Goal: Task Accomplishment & Management: Manage account settings

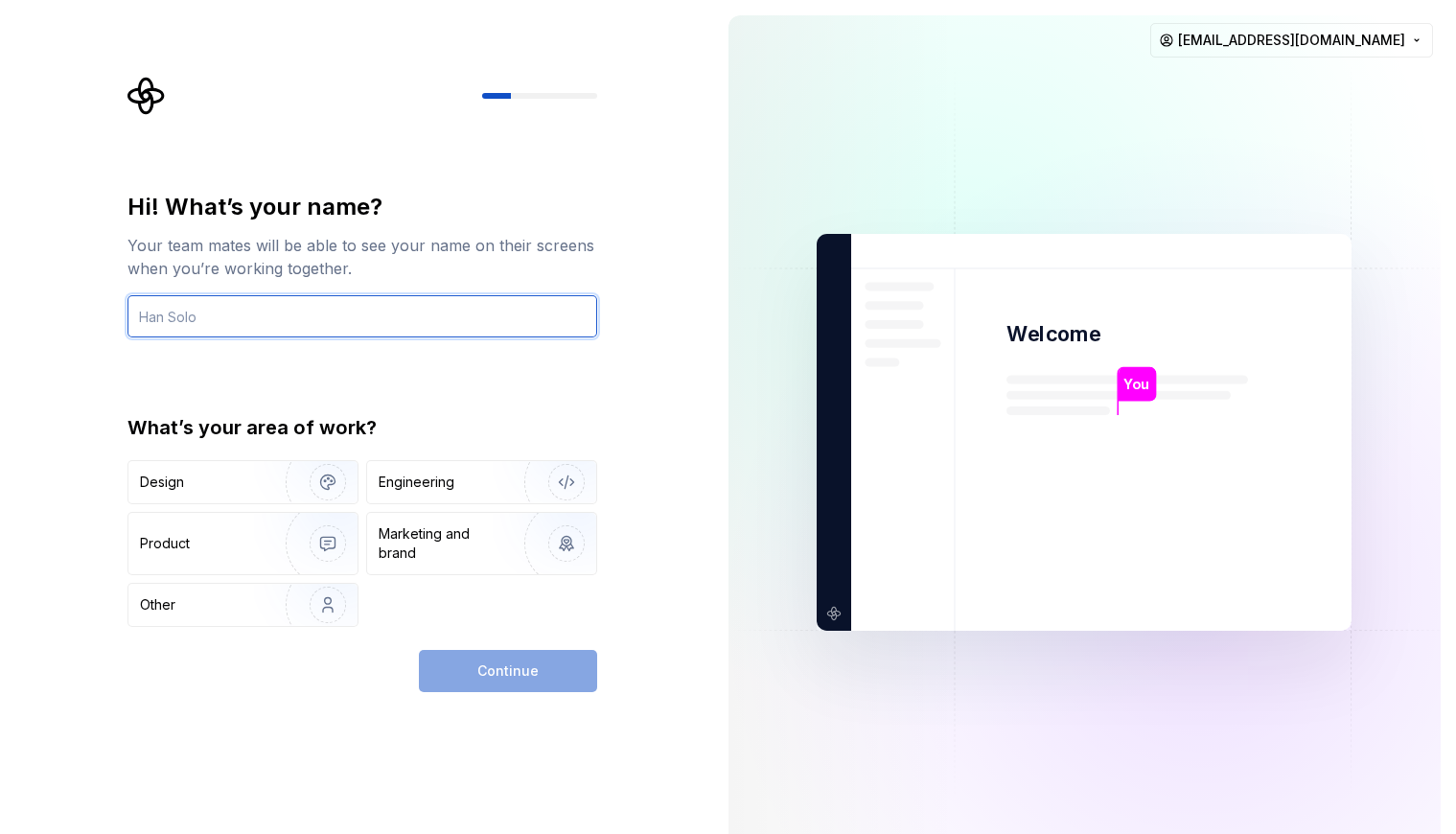
click at [314, 311] on input "text" at bounding box center [362, 316] width 470 height 42
type input "Pysia"
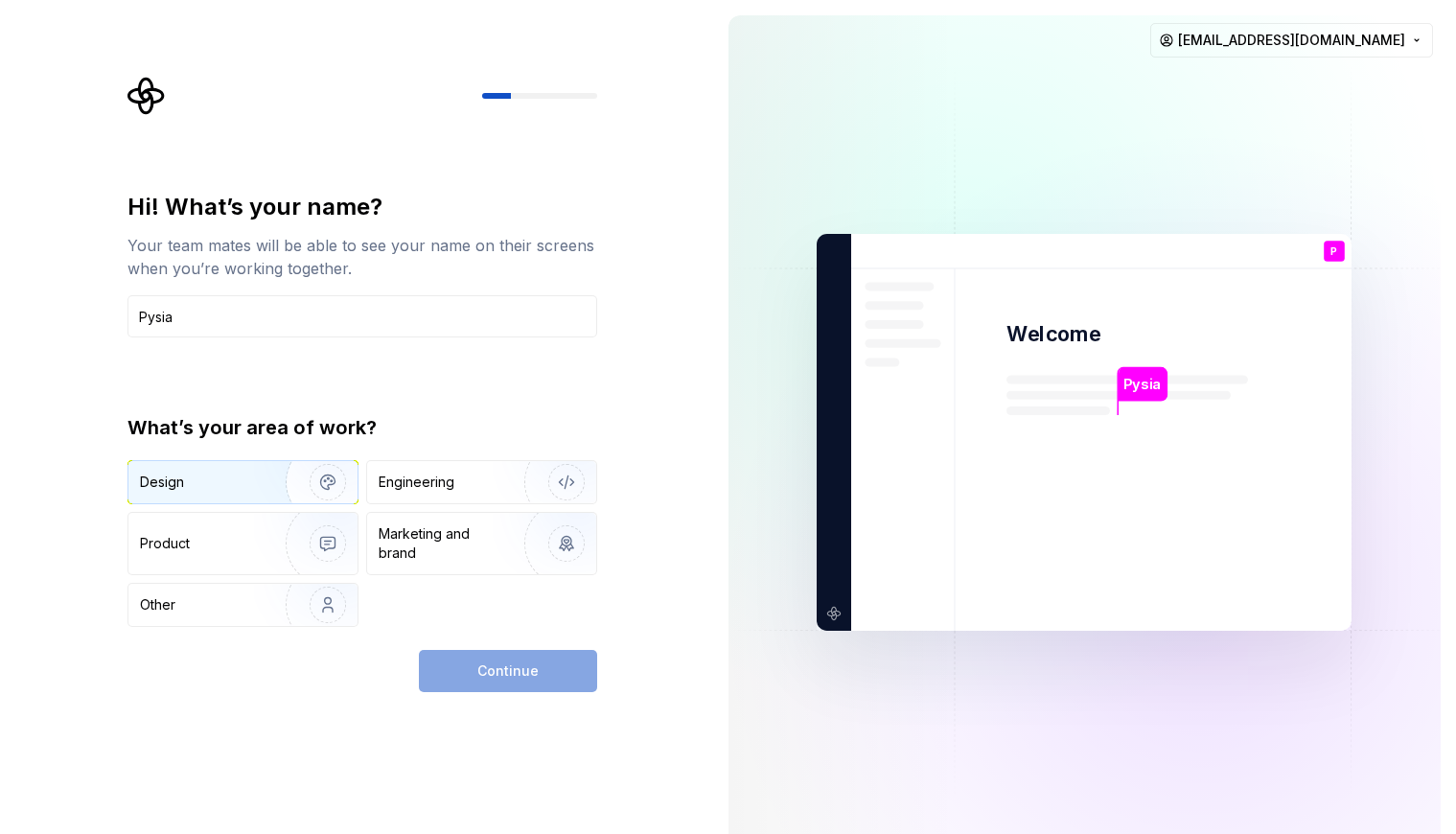
click at [225, 488] on div "Design" at bounding box center [200, 482] width 120 height 19
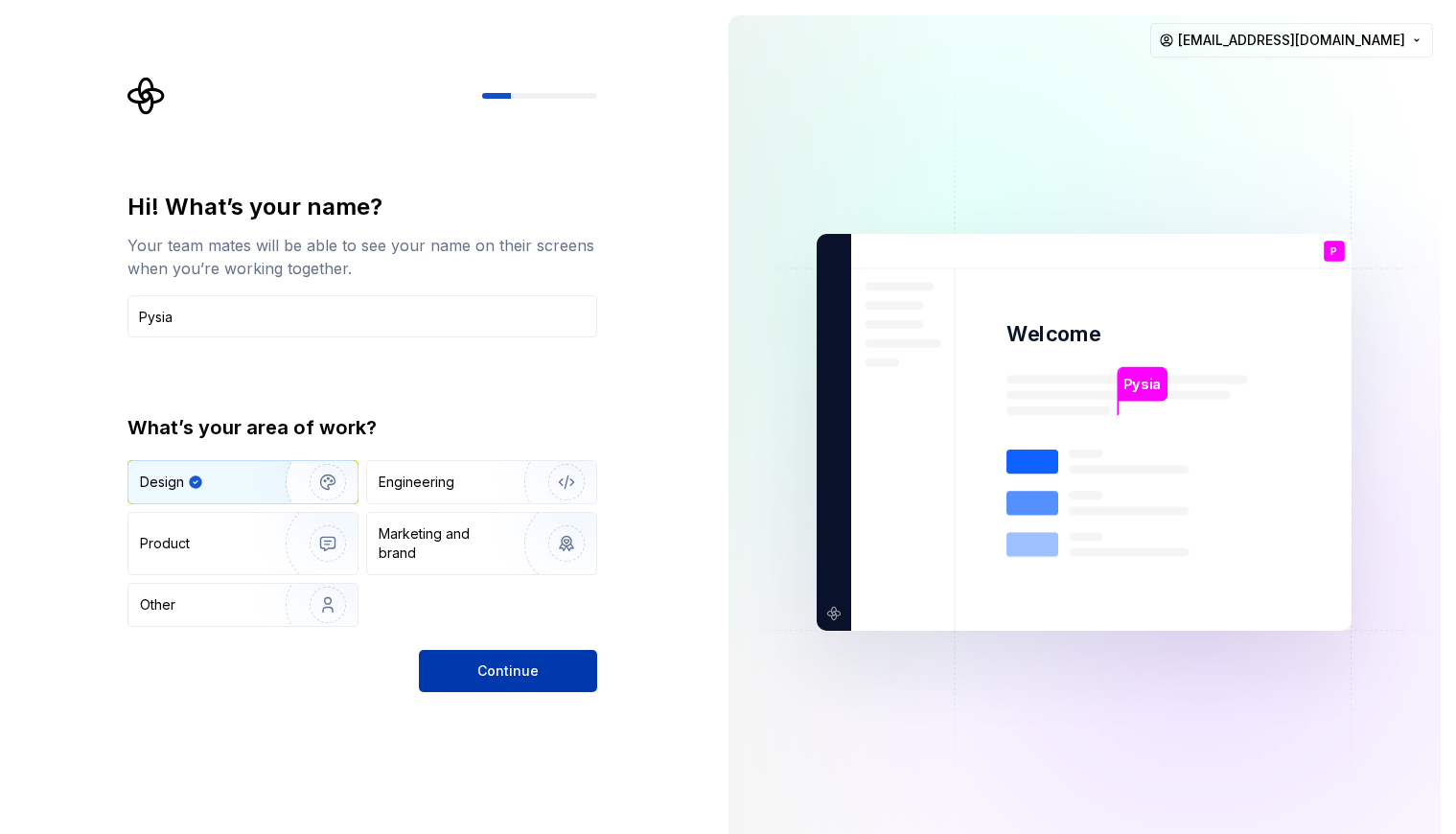
click at [492, 675] on span "Continue" at bounding box center [509, 670] width 62 height 19
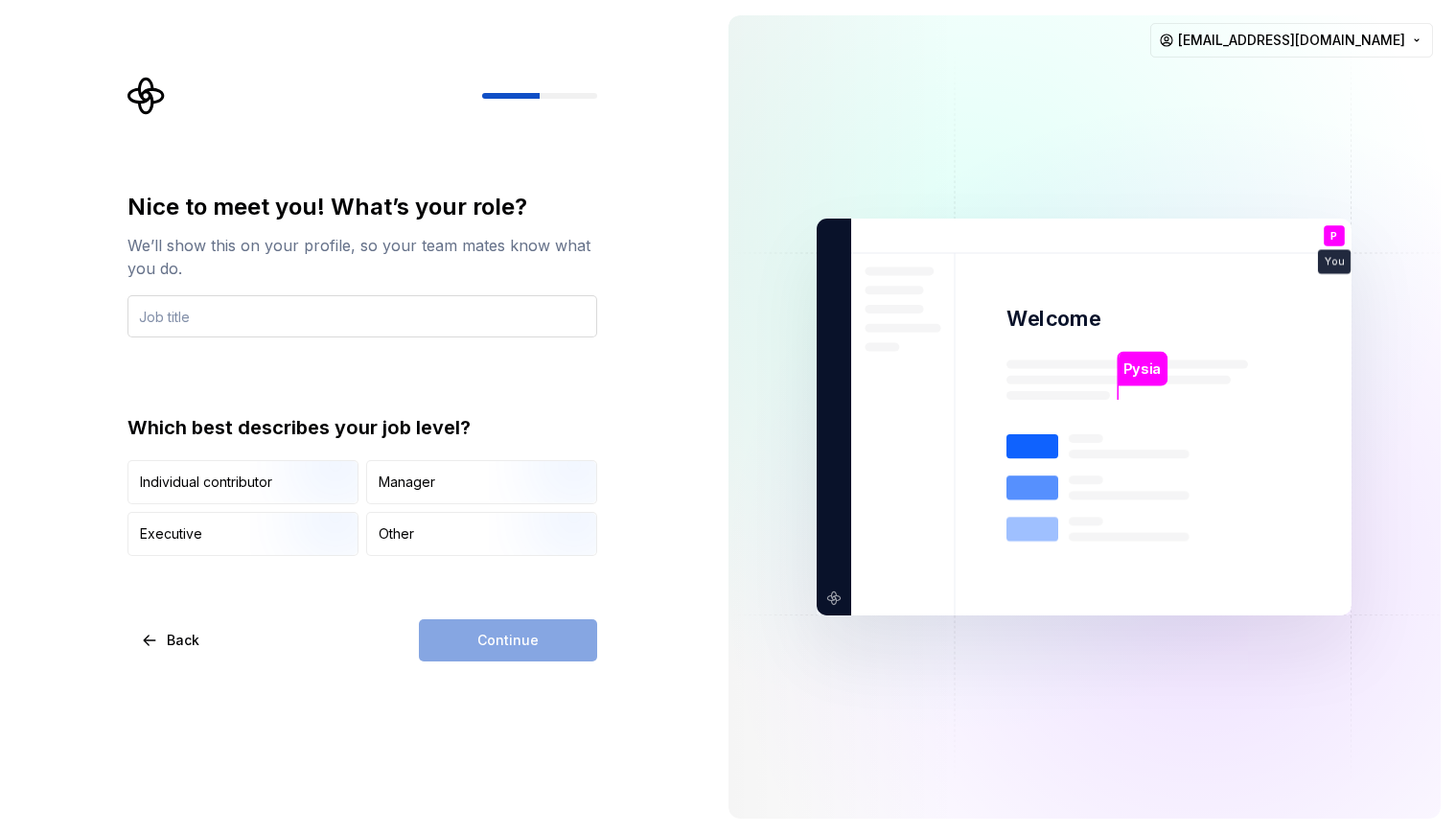
click at [302, 312] on input "text" at bounding box center [362, 316] width 470 height 42
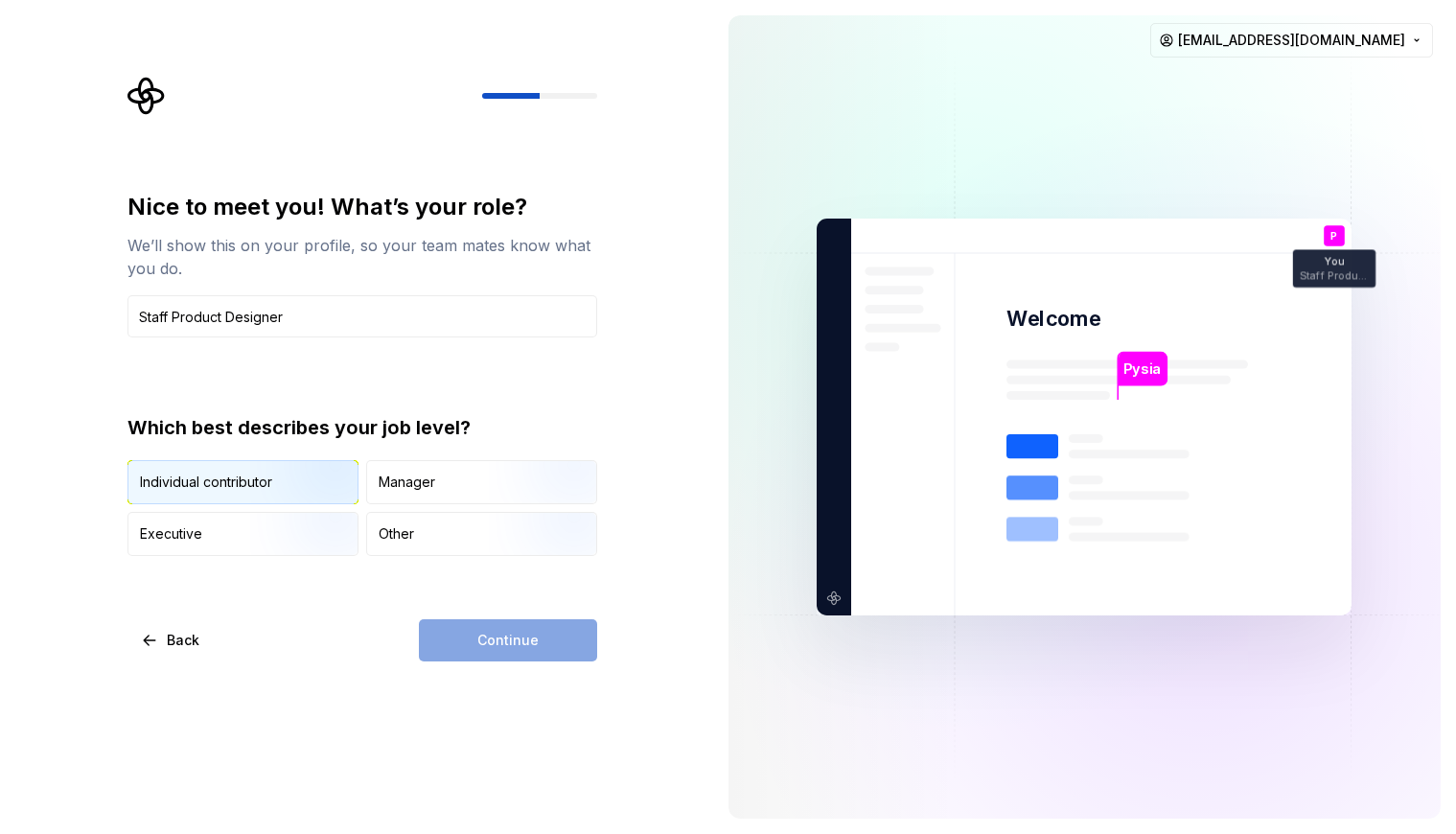
type input "Staff Product Designer"
click at [328, 484] on img "button" at bounding box center [311, 506] width 122 height 128
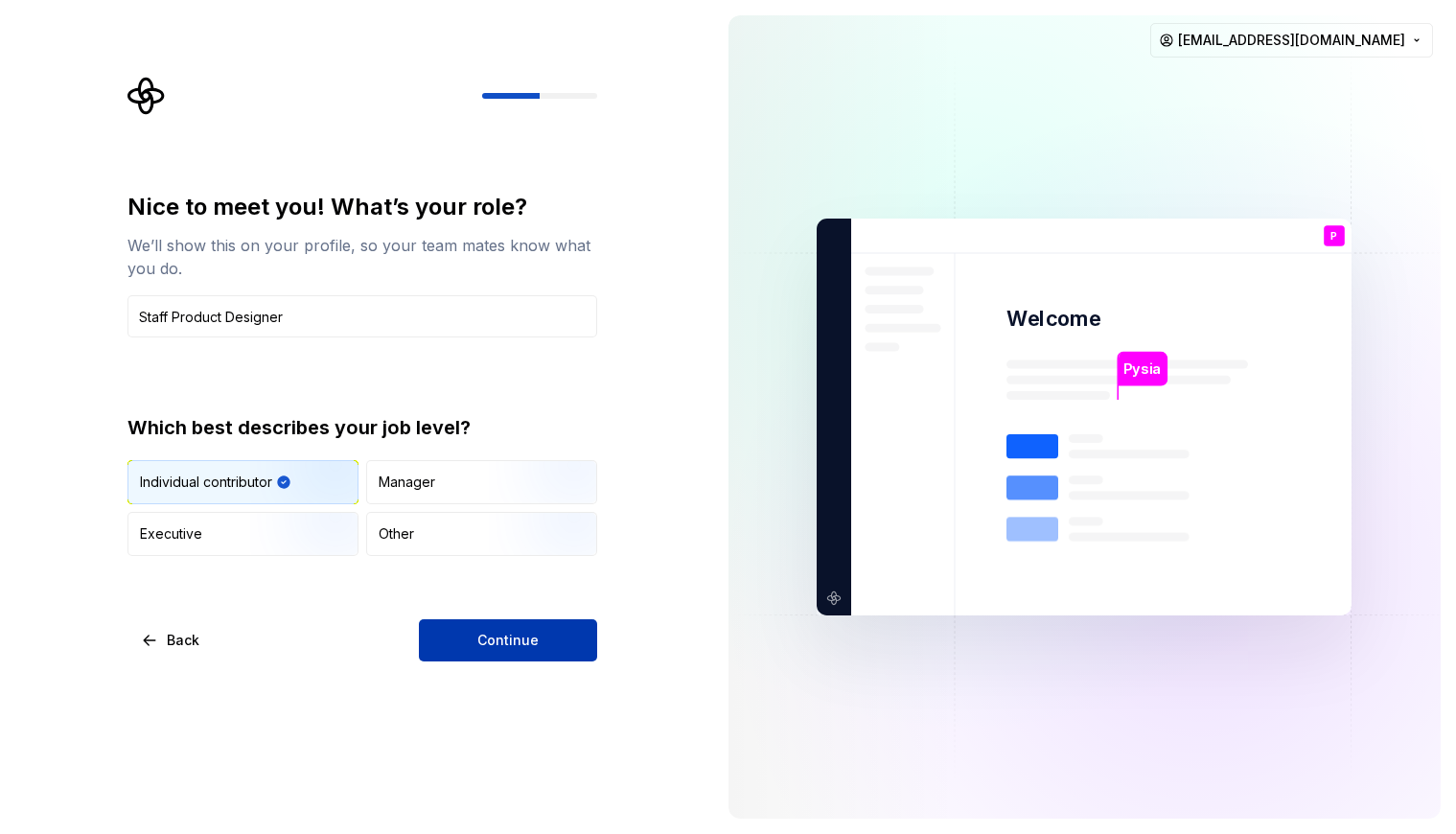
click at [499, 633] on span "Continue" at bounding box center [509, 640] width 62 height 19
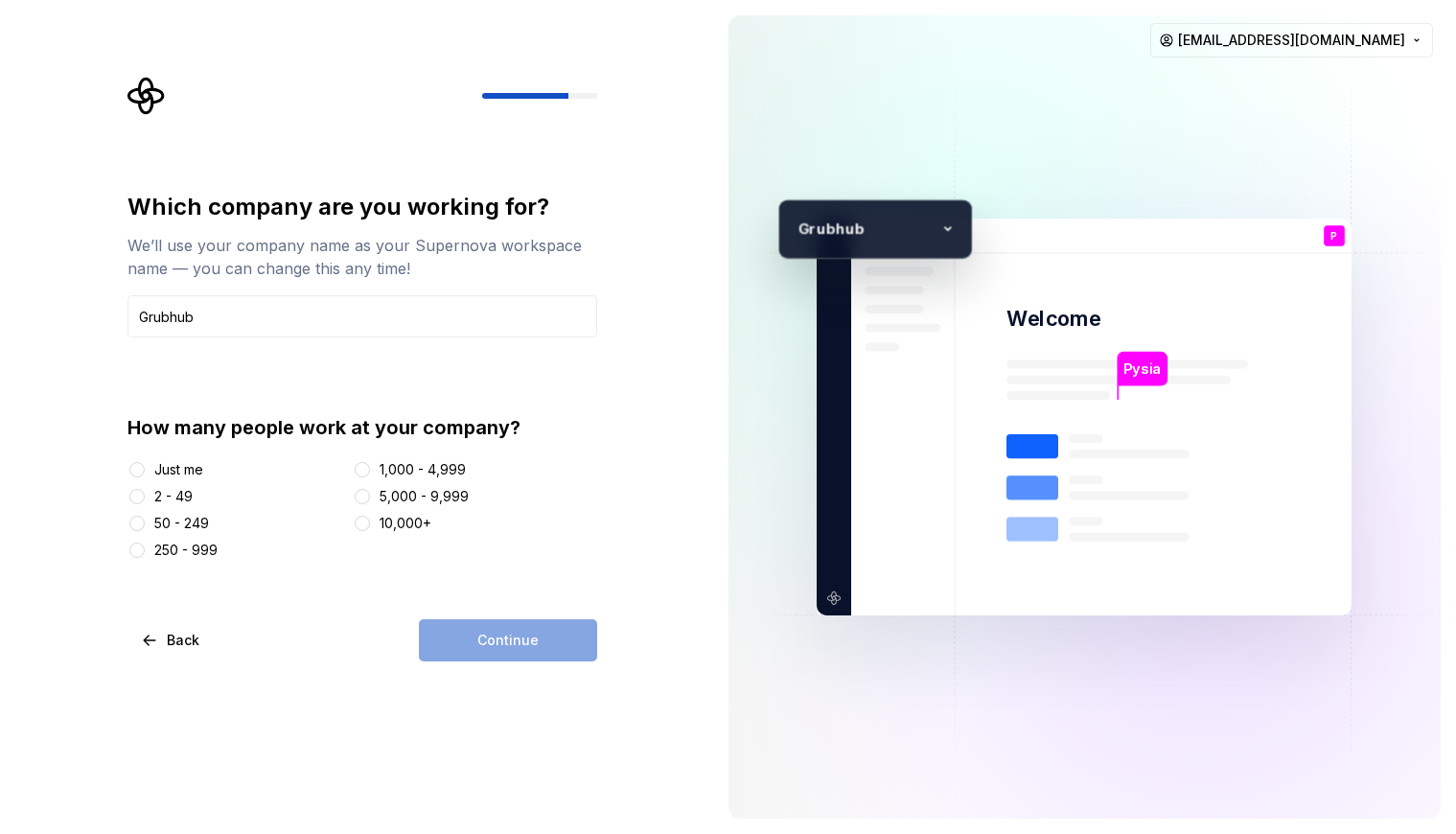
type input "Grubhub"
click at [365, 470] on button "1,000 - 4,999" at bounding box center [361, 469] width 15 height 15
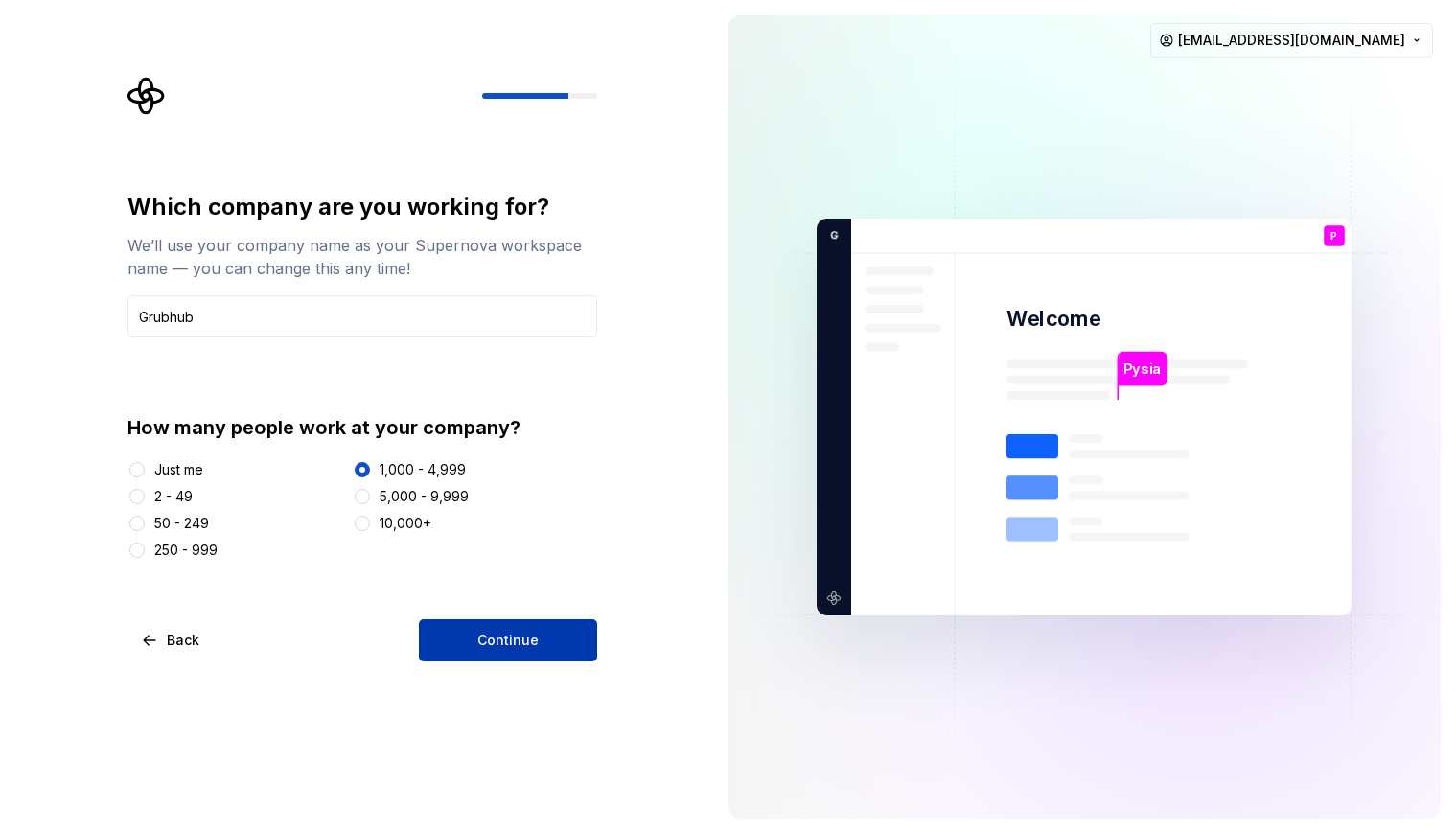
click at [522, 642] on span "Continue" at bounding box center [509, 640] width 62 height 19
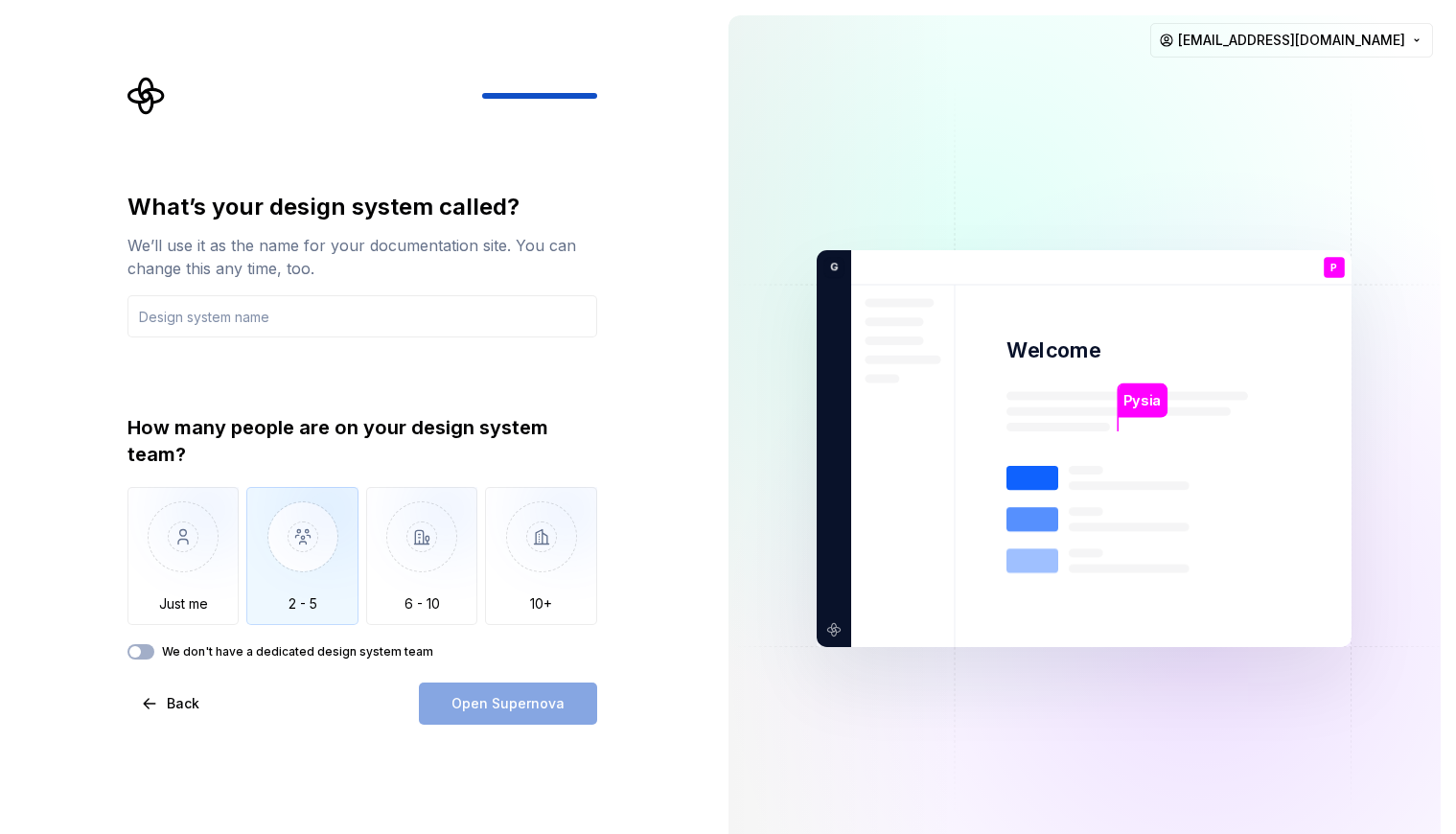
click at [312, 567] on img "button" at bounding box center [302, 550] width 112 height 128
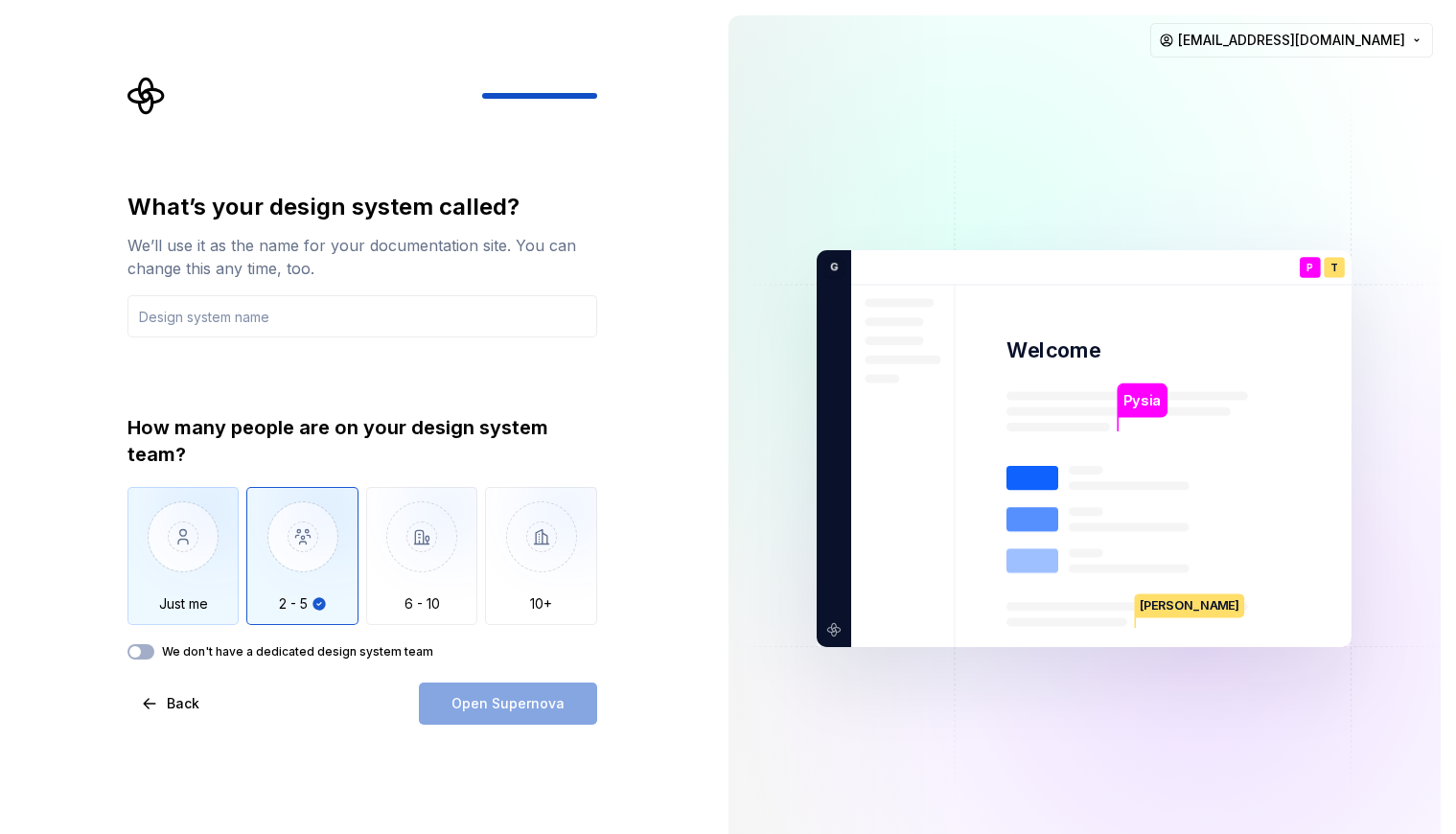
click at [203, 564] on img "button" at bounding box center [183, 550] width 112 height 128
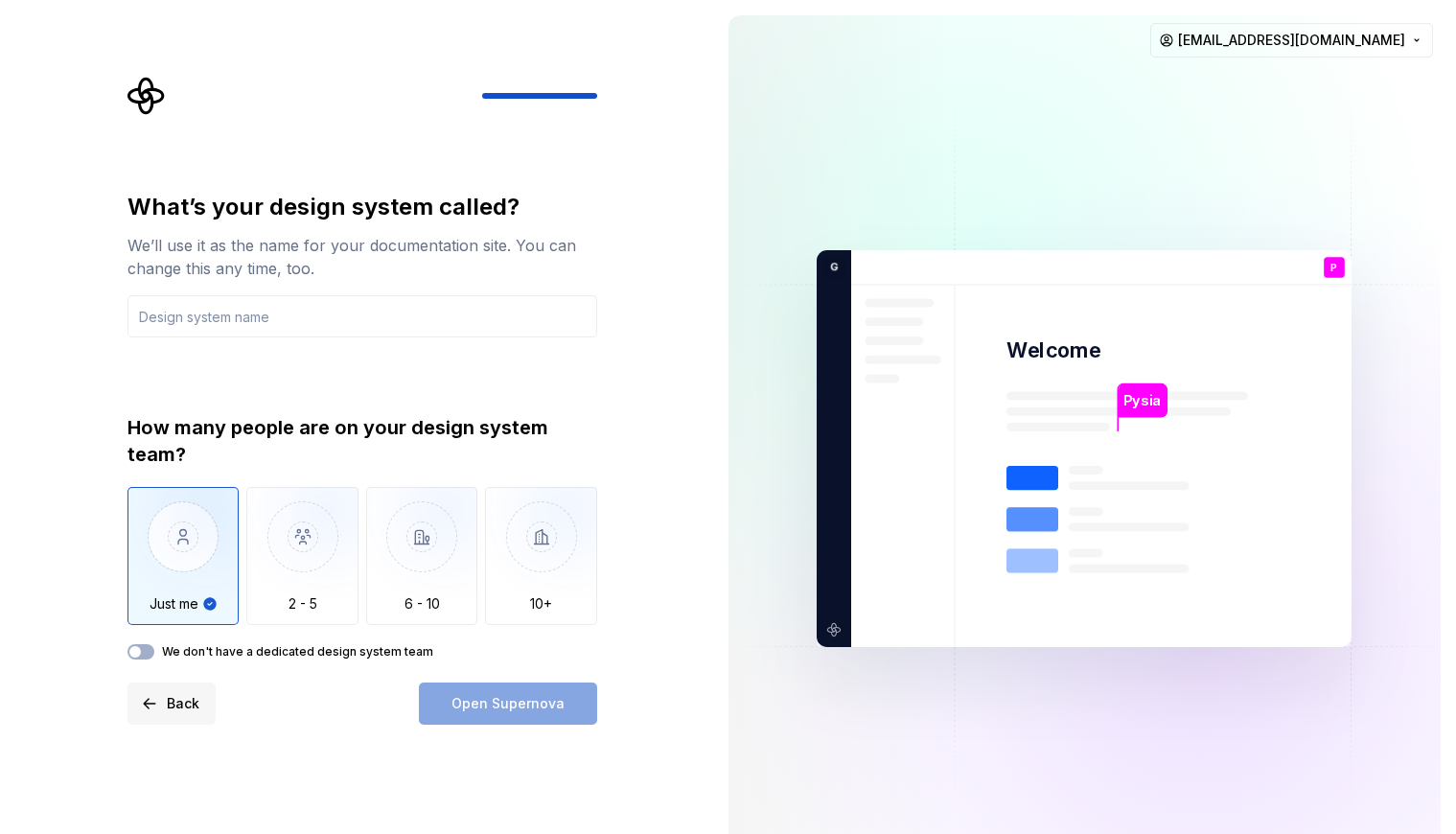
click at [157, 722] on button "Back" at bounding box center [171, 704] width 89 height 42
click at [151, 707] on button "Back" at bounding box center [171, 704] width 89 height 42
click at [155, 702] on button "Back" at bounding box center [171, 704] width 89 height 42
click at [173, 700] on span "Back" at bounding box center [183, 703] width 33 height 19
click at [161, 703] on button "Back" at bounding box center [171, 704] width 89 height 42
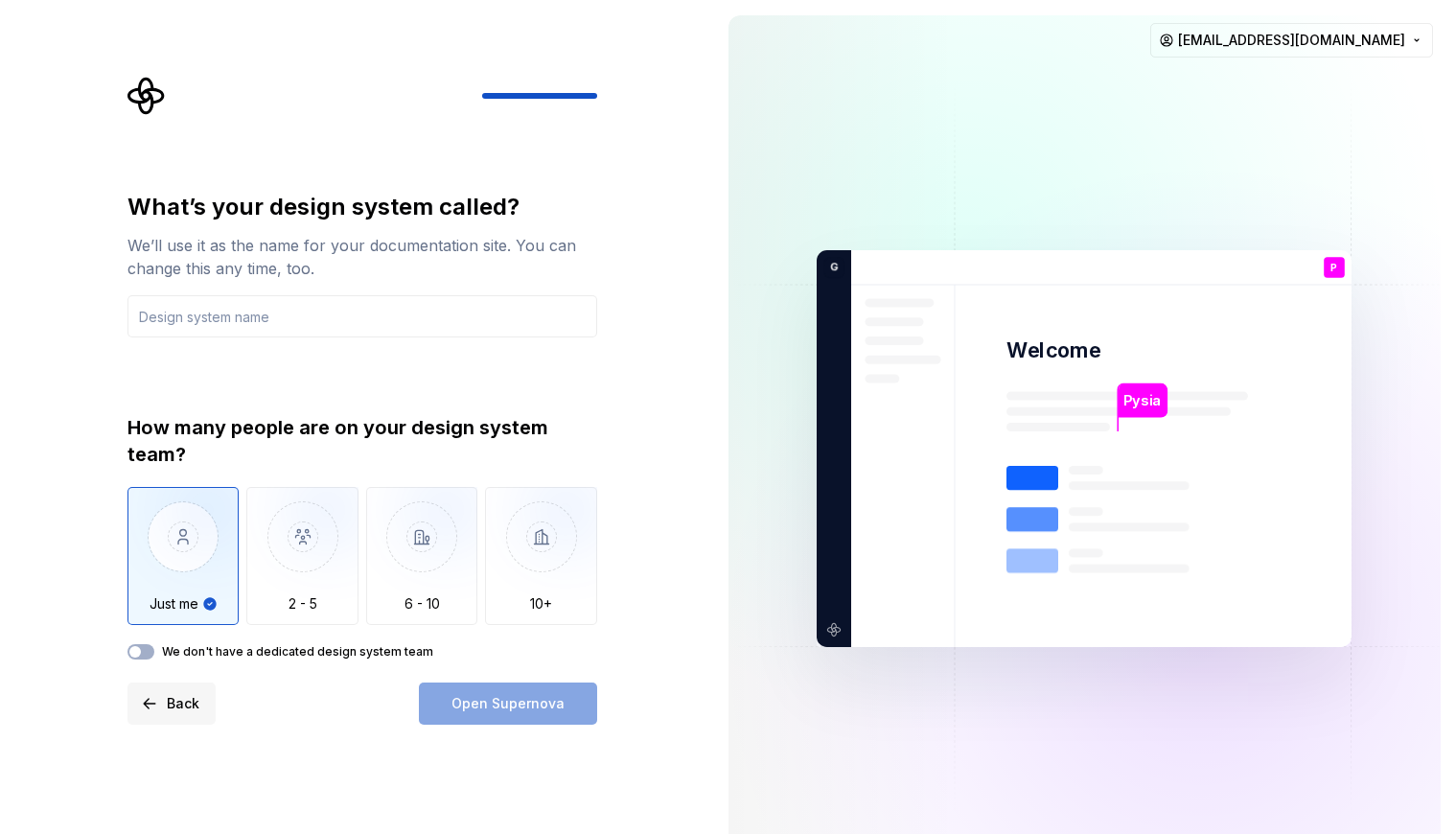
click at [143, 703] on button "Back" at bounding box center [171, 704] width 89 height 42
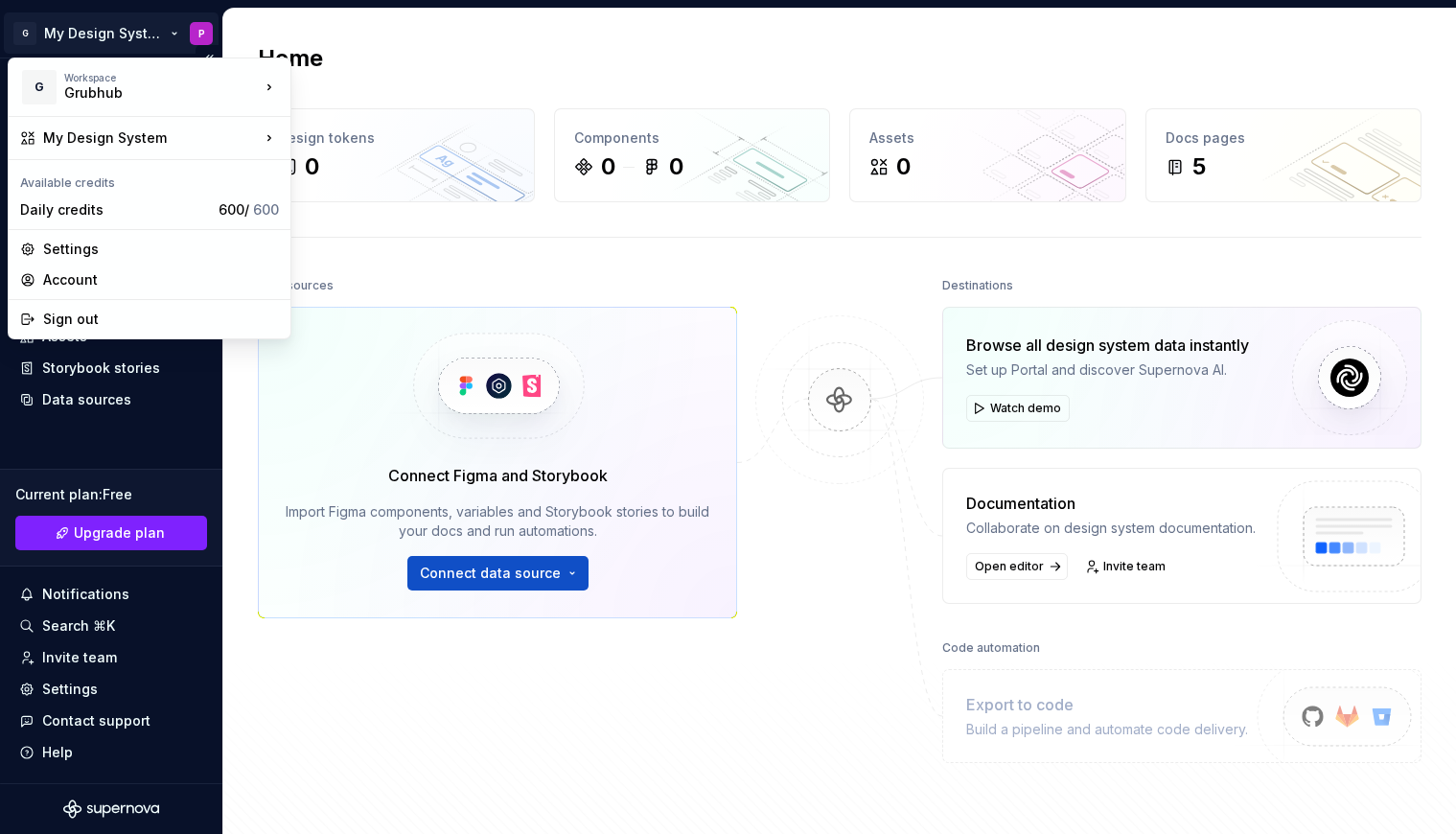
click at [188, 32] on html "G My Design System P Home Documentation Analytics Code automation Design system…" at bounding box center [728, 417] width 1456 height 834
click at [72, 280] on div "Account" at bounding box center [160, 280] width 236 height 19
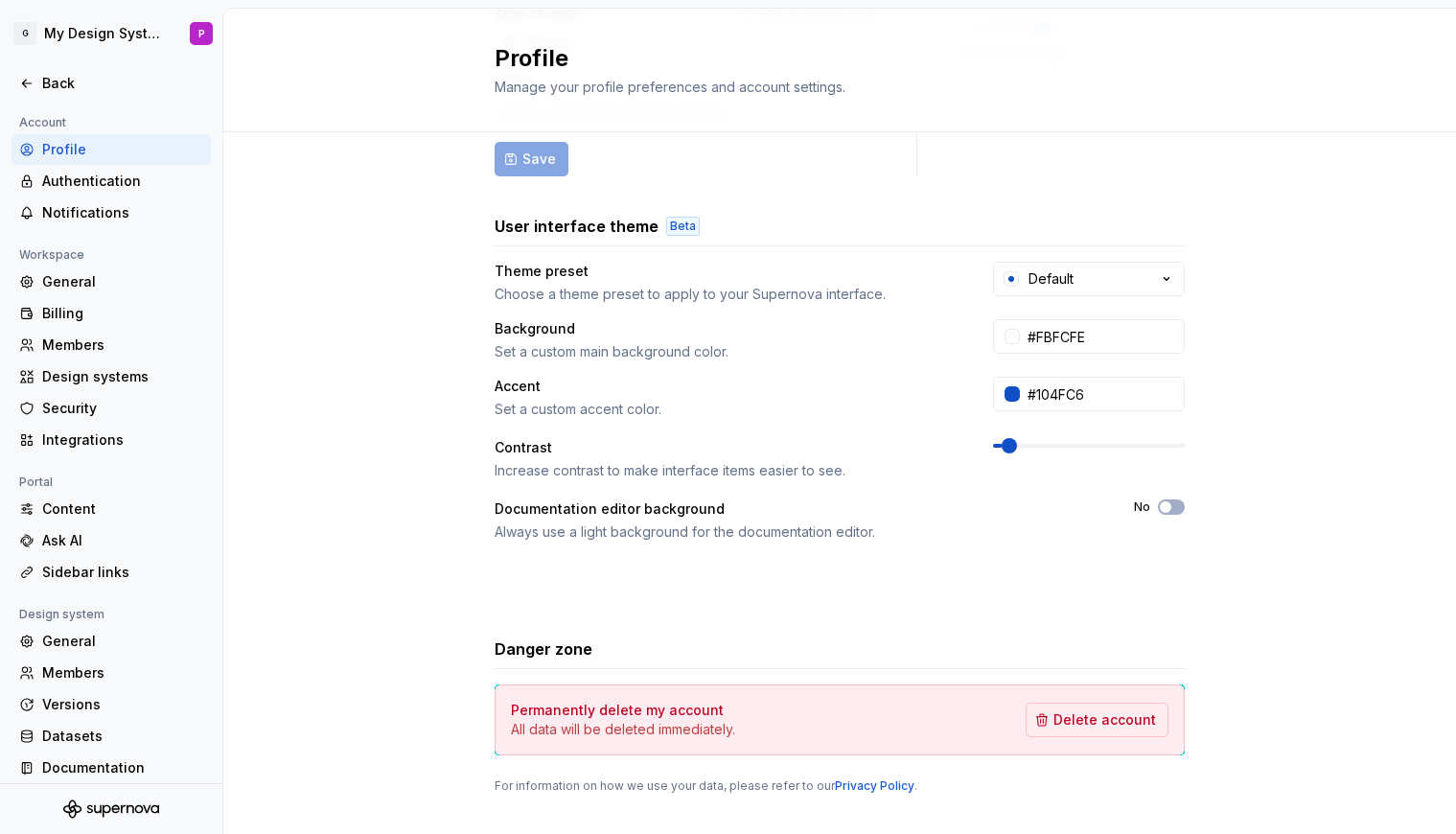
scroll to position [265, 0]
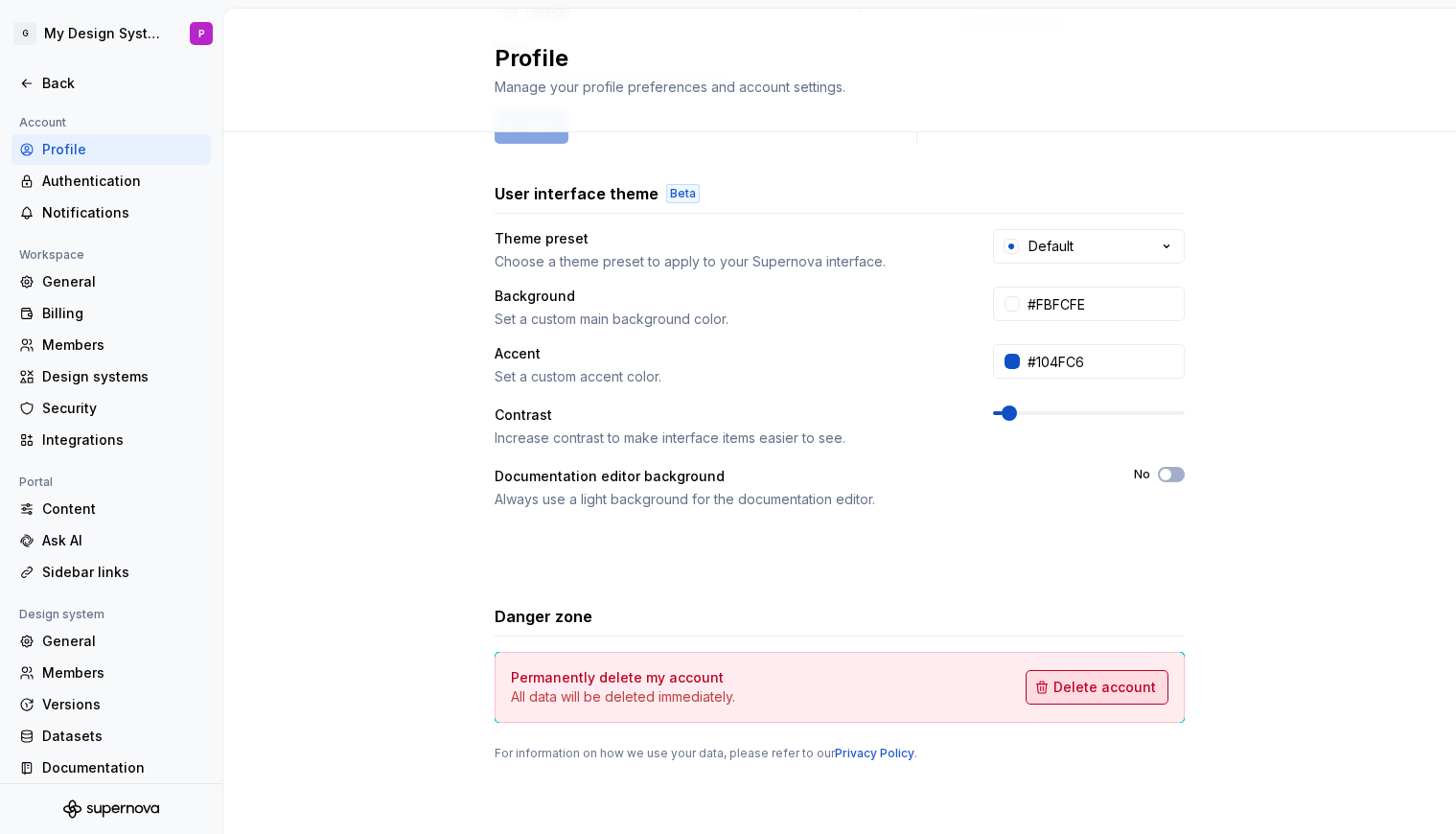
click at [1128, 696] on span "Delete account" at bounding box center [1104, 687] width 103 height 19
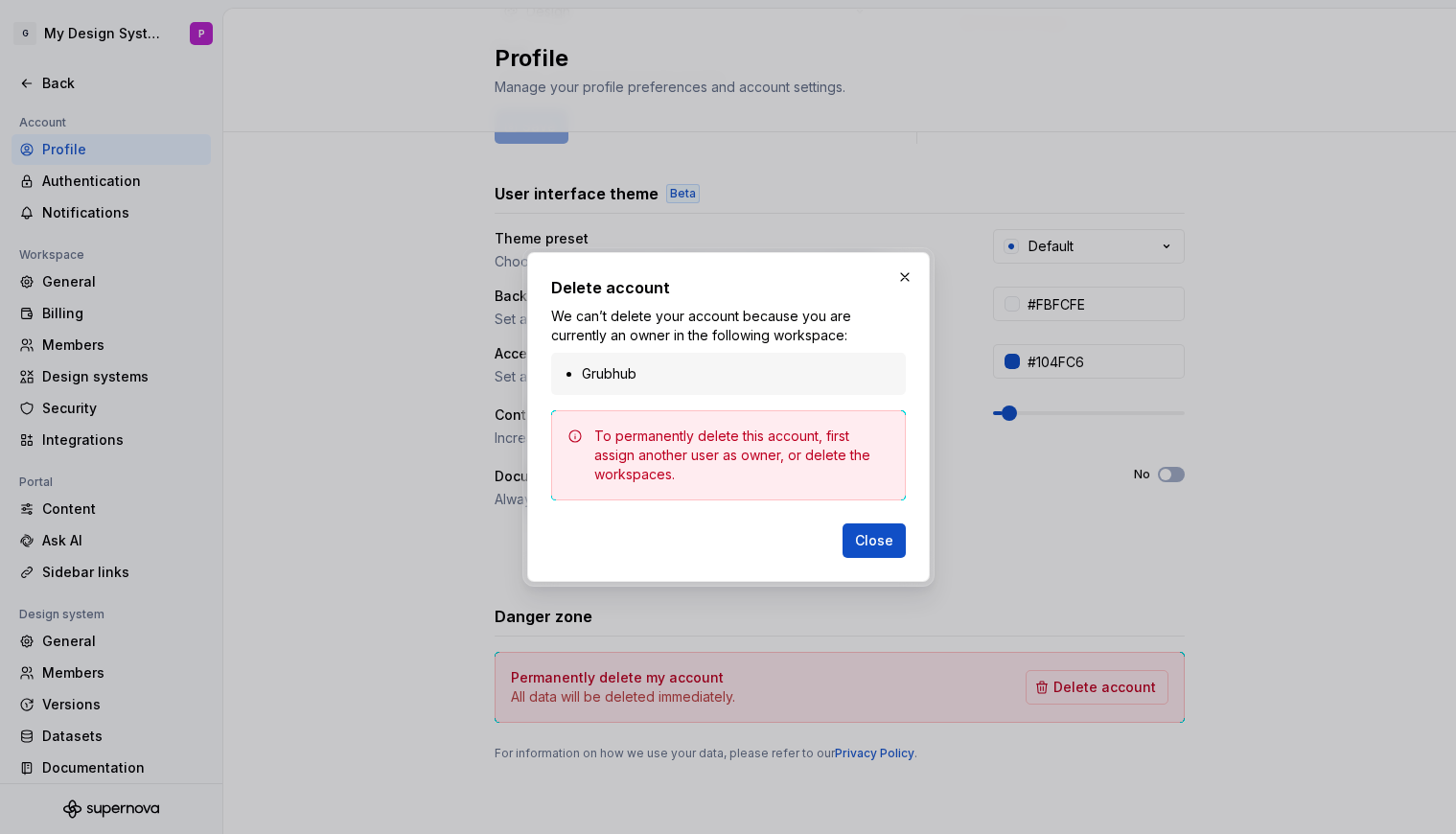
click at [736, 374] on li "Grubhub" at bounding box center [737, 373] width 312 height 19
click at [598, 379] on li "Grubhub" at bounding box center [737, 373] width 312 height 19
click at [878, 547] on span "Close" at bounding box center [874, 539] width 39 height 19
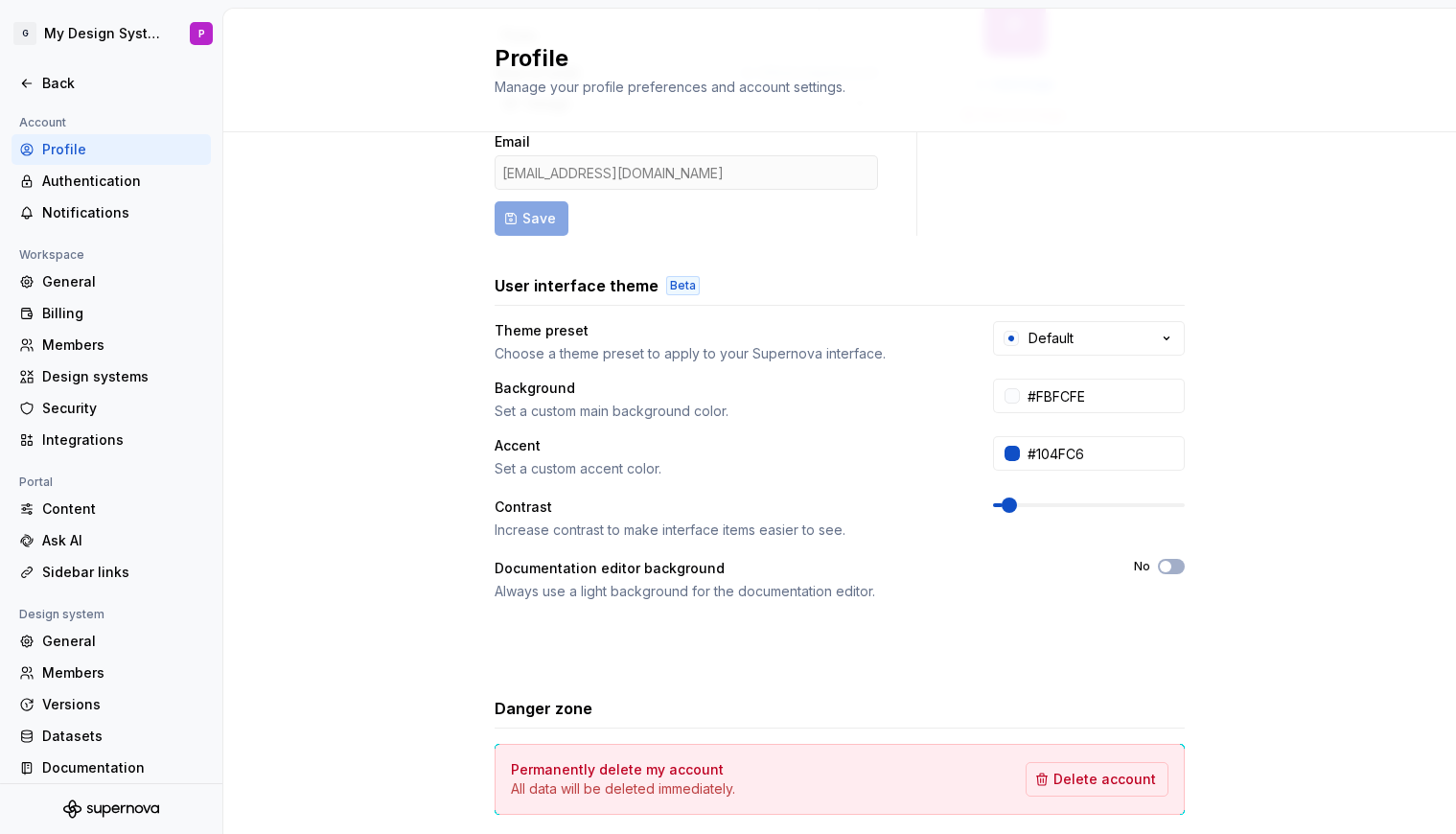
scroll to position [0, 0]
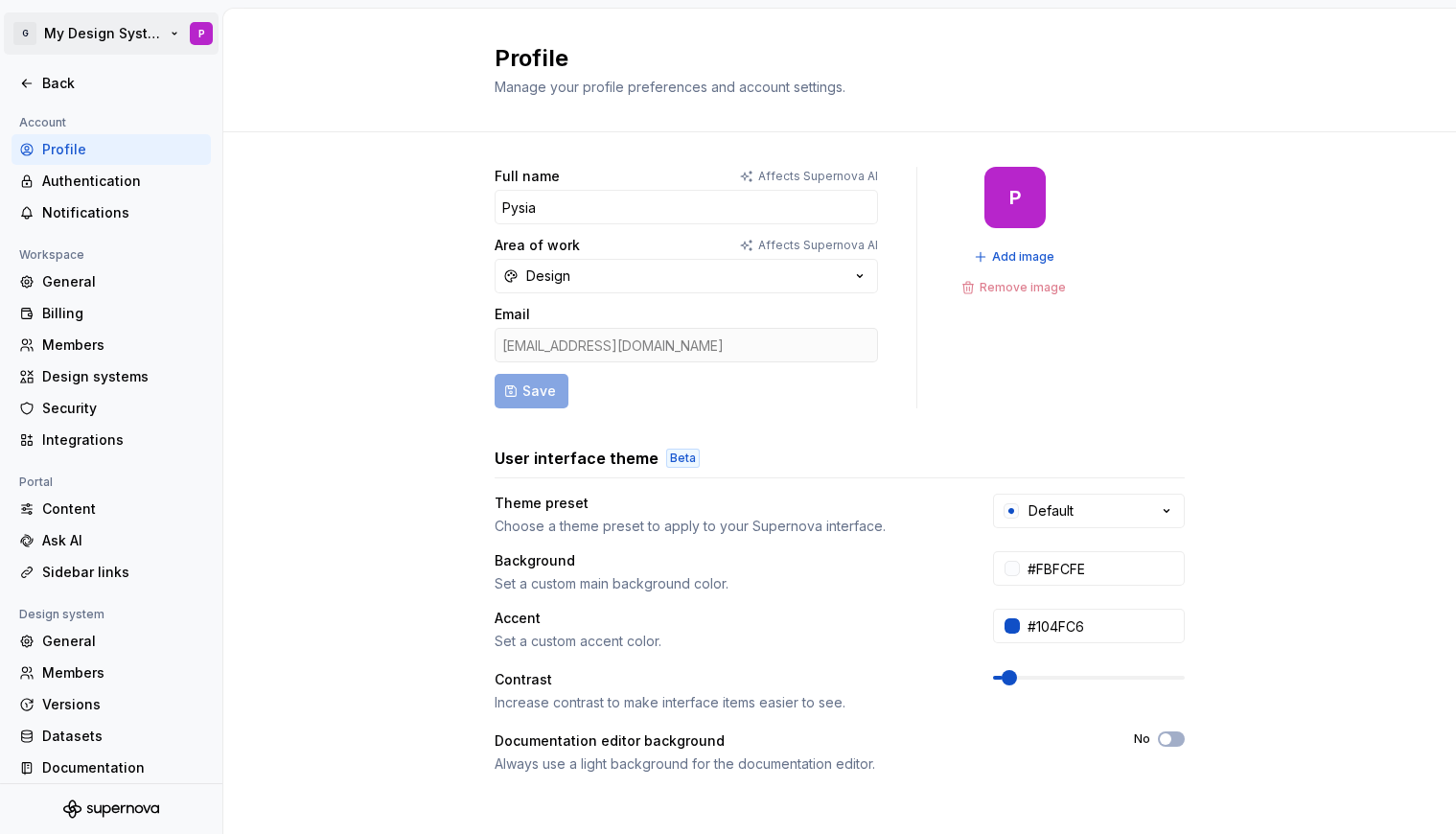
click at [70, 39] on html "G My Design System P Back Account Profile Authentication Notifications Workspac…" at bounding box center [728, 417] width 1456 height 834
click at [395, 197] on html "G My Design System P Back Account Profile Authentication Notifications Workspac…" at bounding box center [728, 417] width 1456 height 834
click at [146, 51] on html "G My Design System P Back Account Profile Authentication Notifications Workspac…" at bounding box center [728, 417] width 1456 height 834
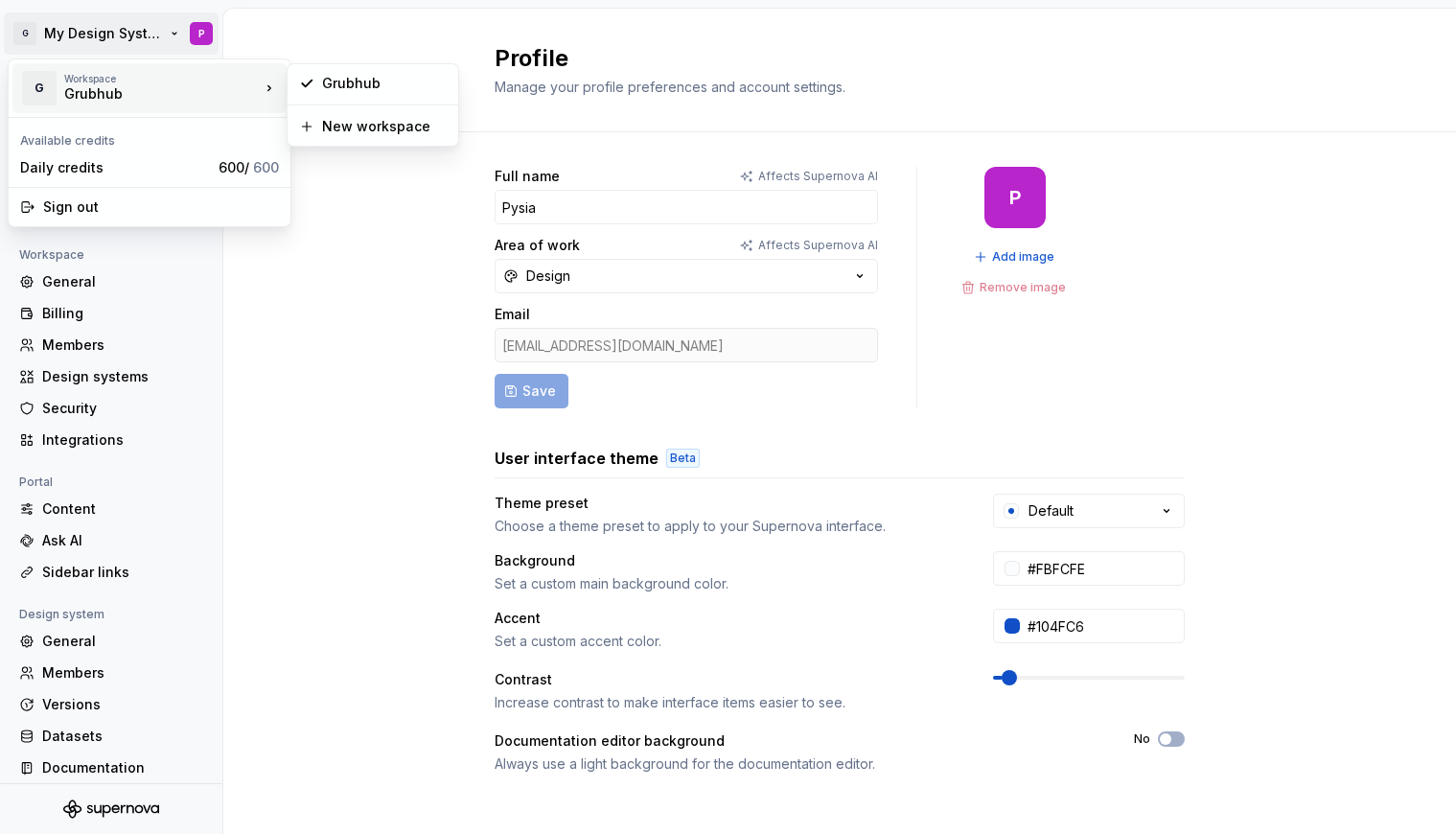
click at [151, 83] on div "Workspace" at bounding box center [162, 79] width 195 height 12
click at [346, 78] on div "Grubhub" at bounding box center [384, 83] width 124 height 19
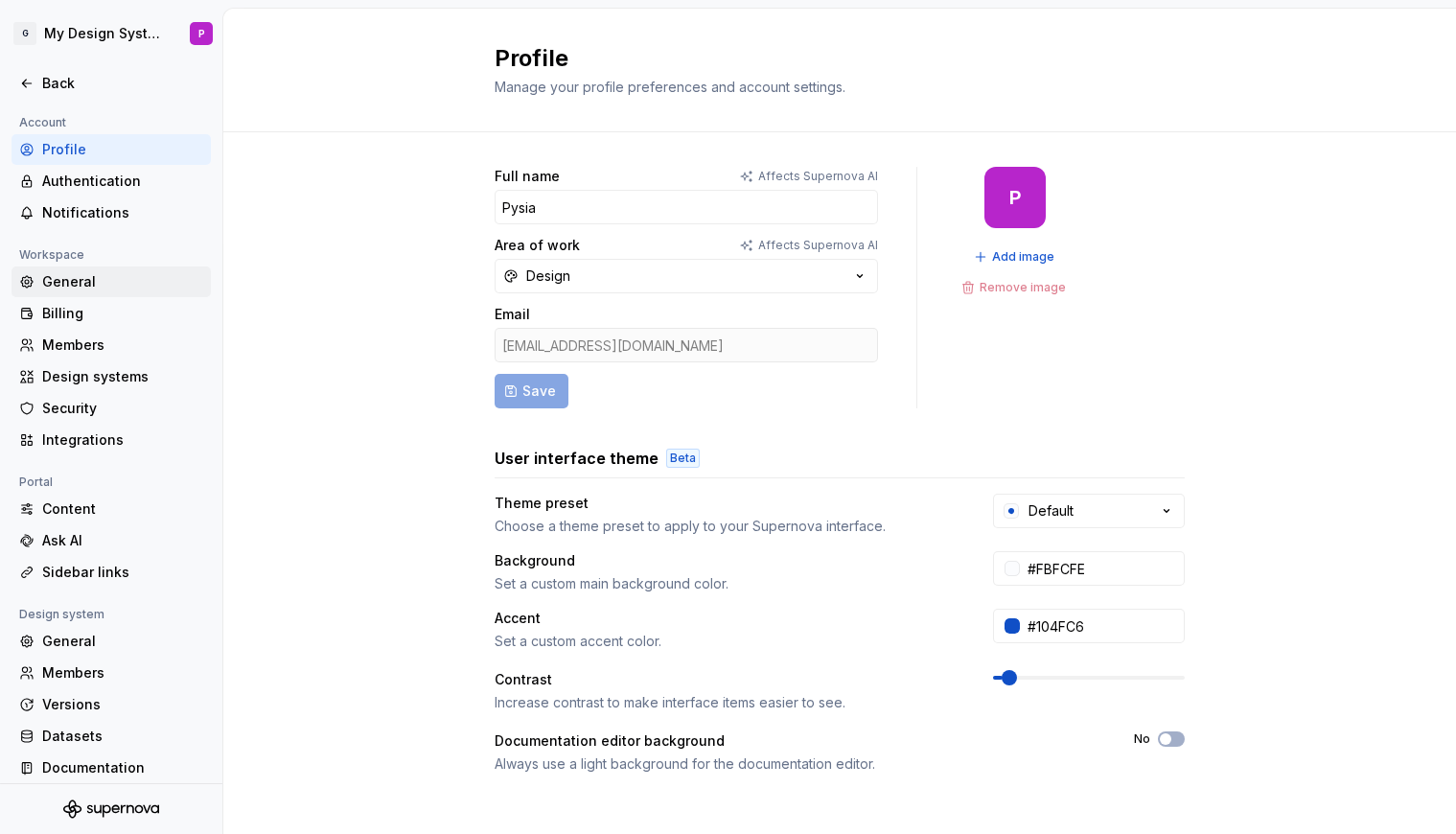
click at [108, 286] on div "General" at bounding box center [122, 281] width 161 height 19
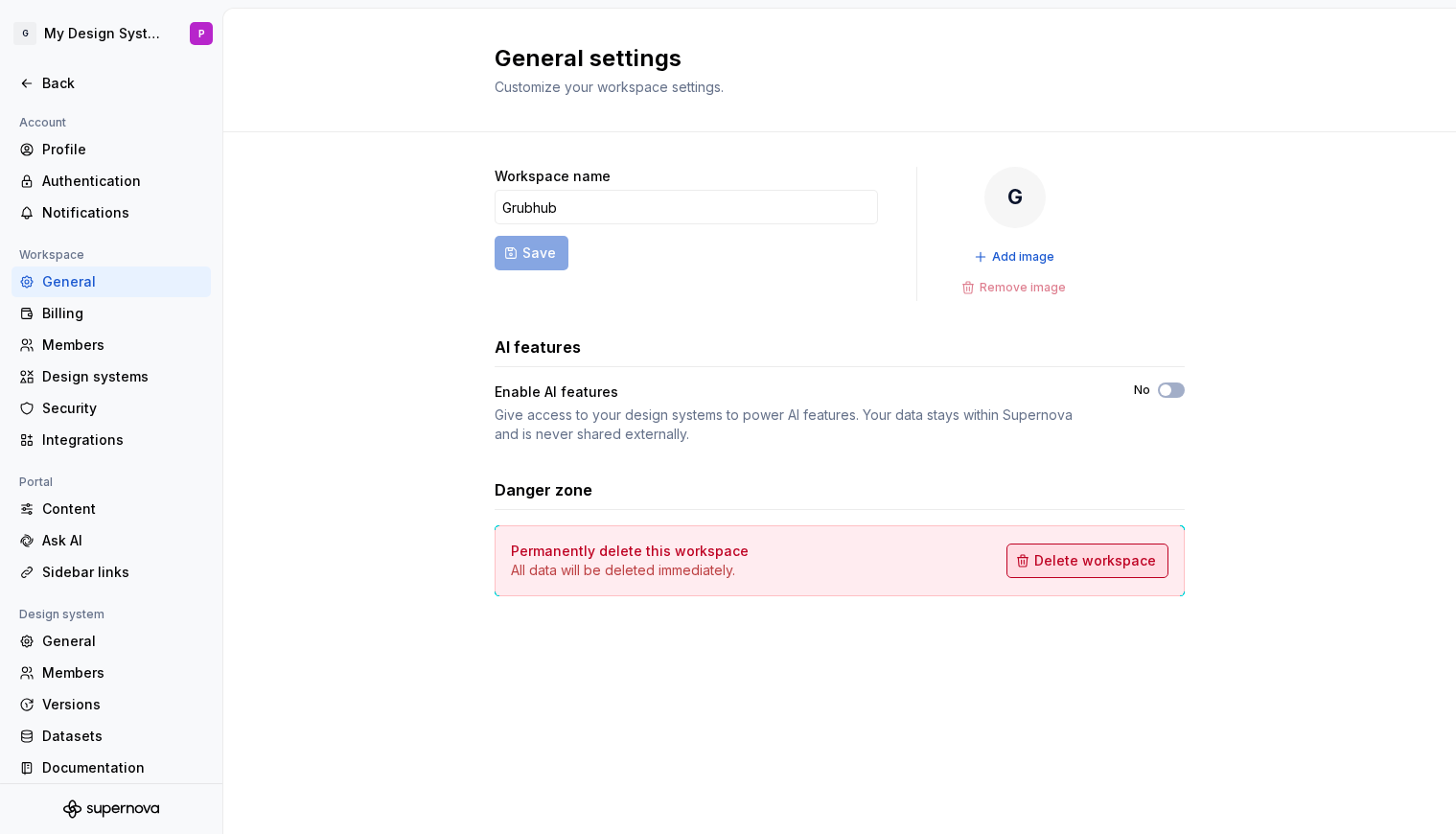
click at [1054, 556] on span "Delete workspace" at bounding box center [1095, 560] width 121 height 19
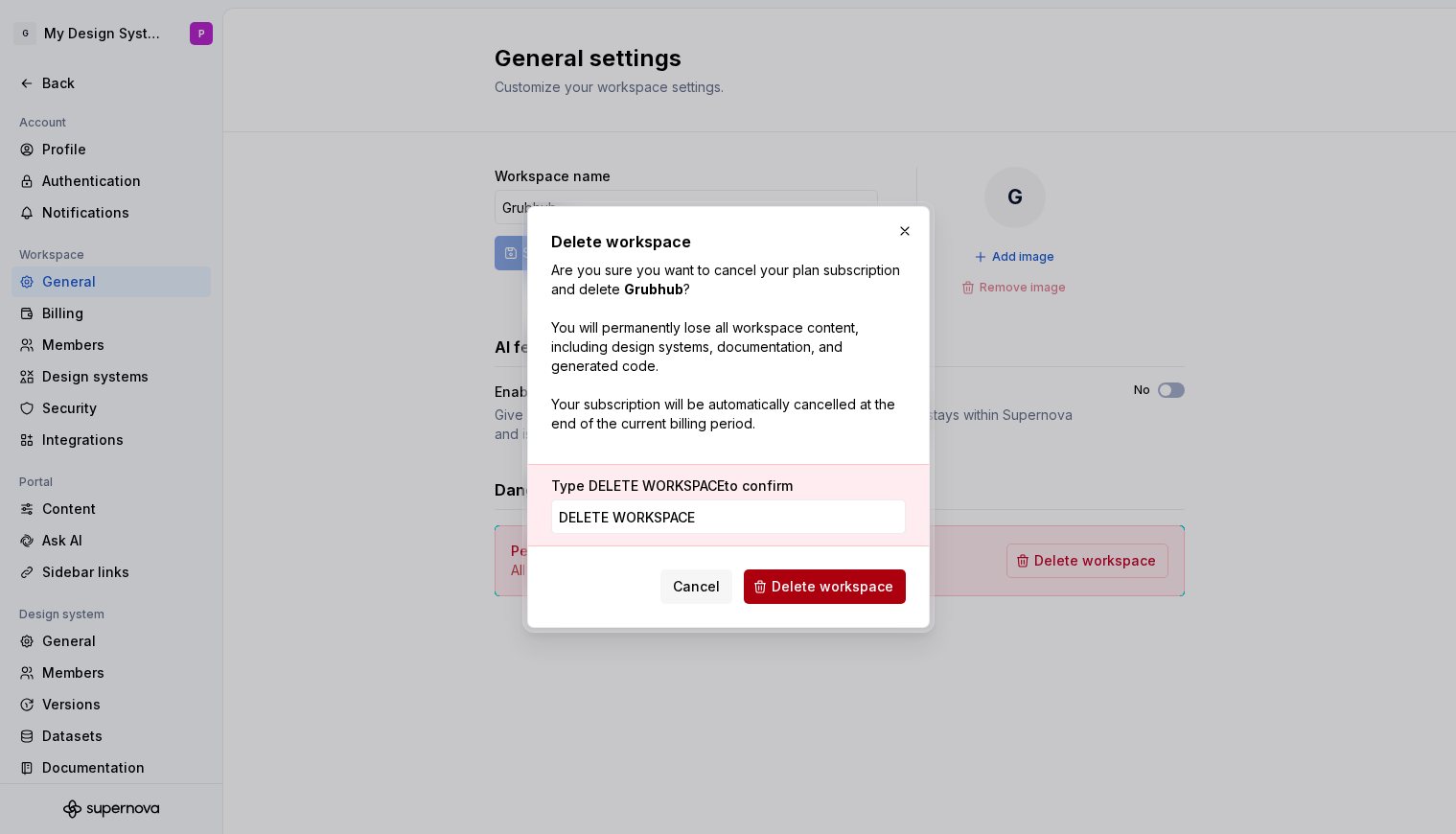
type input "DELETE WORKSPACE"
click at [860, 581] on span "Delete workspace" at bounding box center [832, 586] width 121 height 19
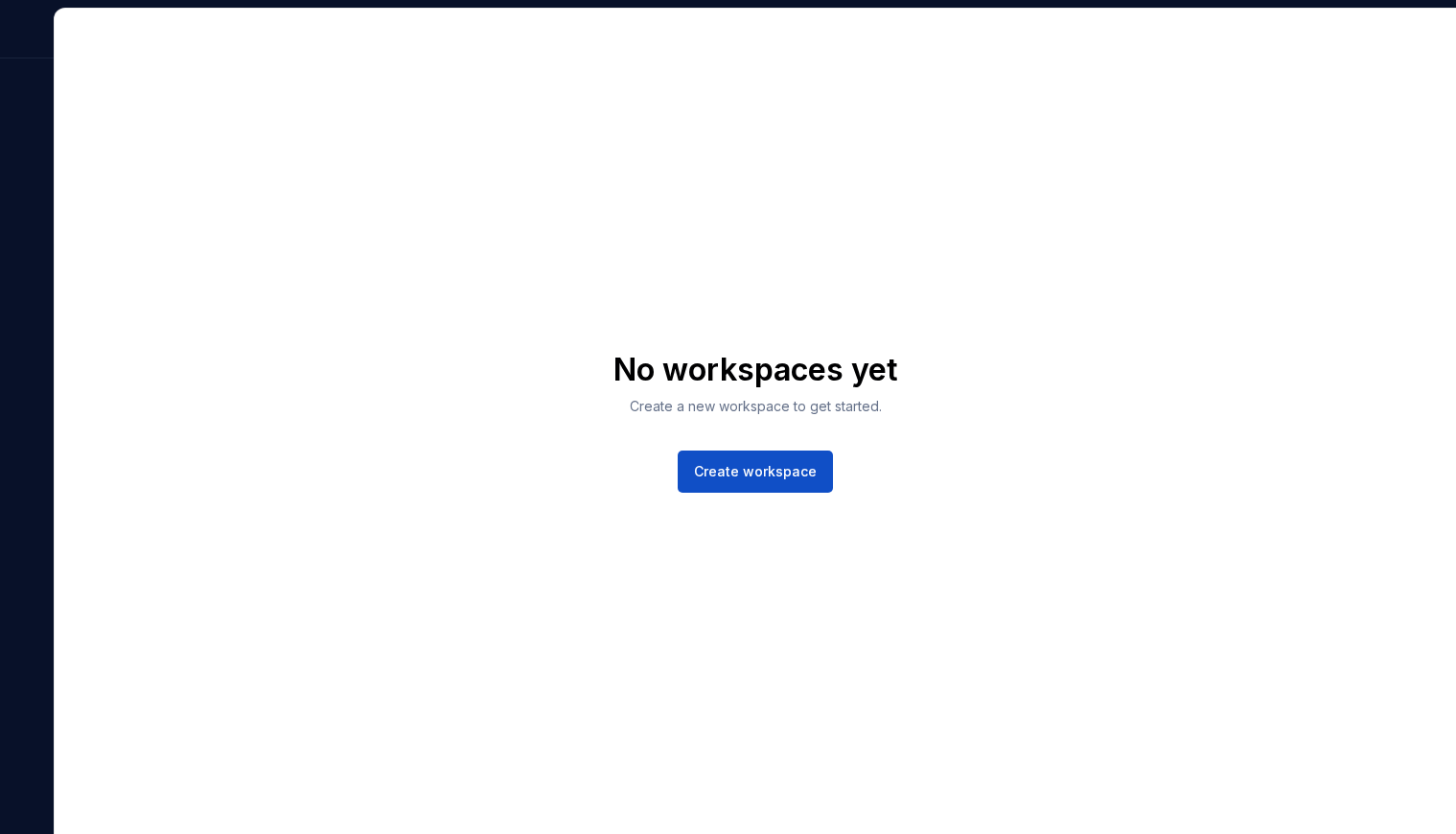
click at [512, 212] on div "No workspaces yet Create a new workspace to get started. Create workspace" at bounding box center [755, 421] width 1401 height 825
click at [36, 277] on div at bounding box center [27, 421] width 54 height 826
click at [36, 39] on div at bounding box center [27, 34] width 54 height 50
click at [34, 29] on div at bounding box center [27, 34] width 54 height 50
click at [29, 474] on div at bounding box center [27, 421] width 54 height 826
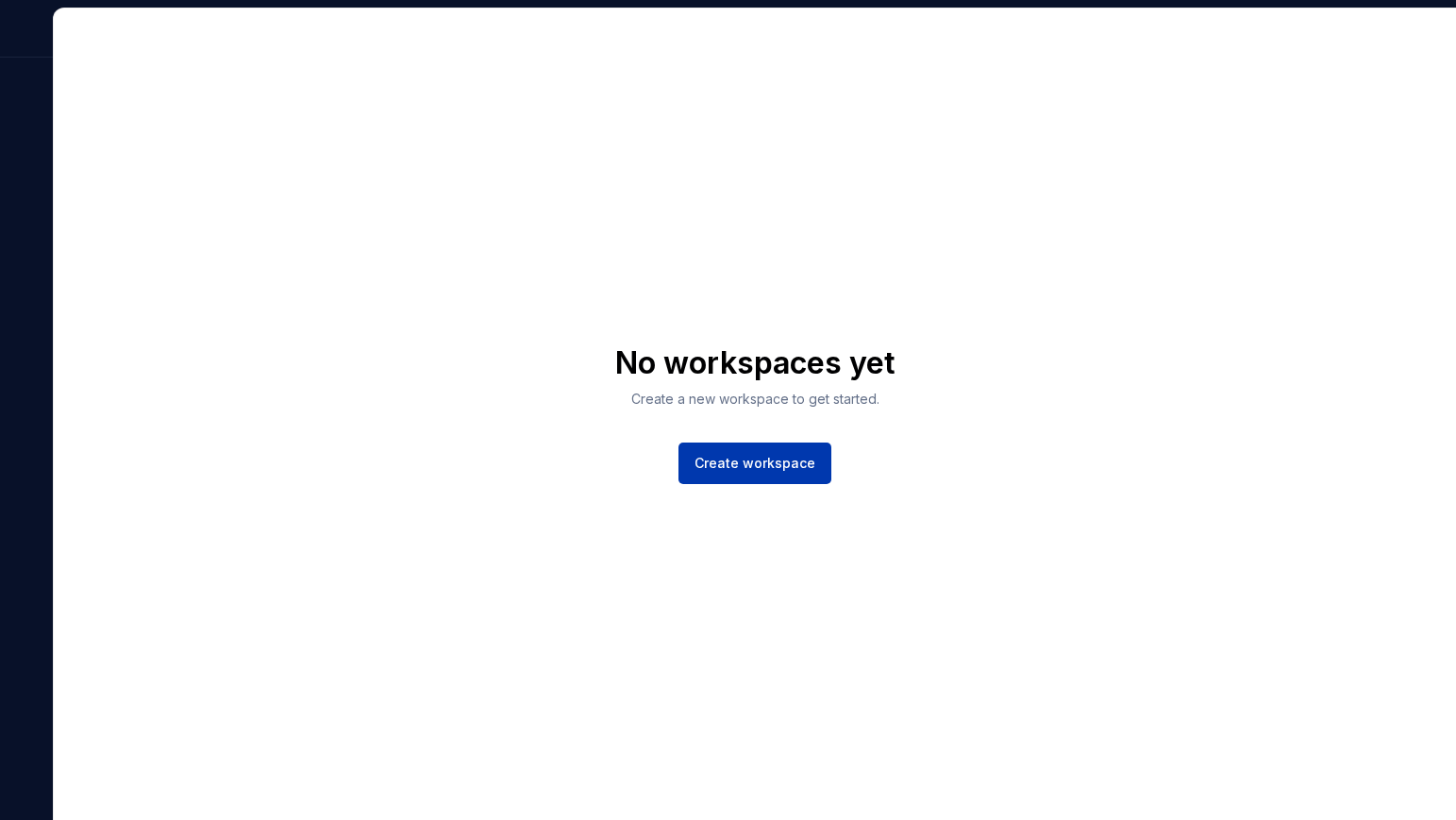
click at [756, 452] on button "Create workspace" at bounding box center [754, 463] width 153 height 41
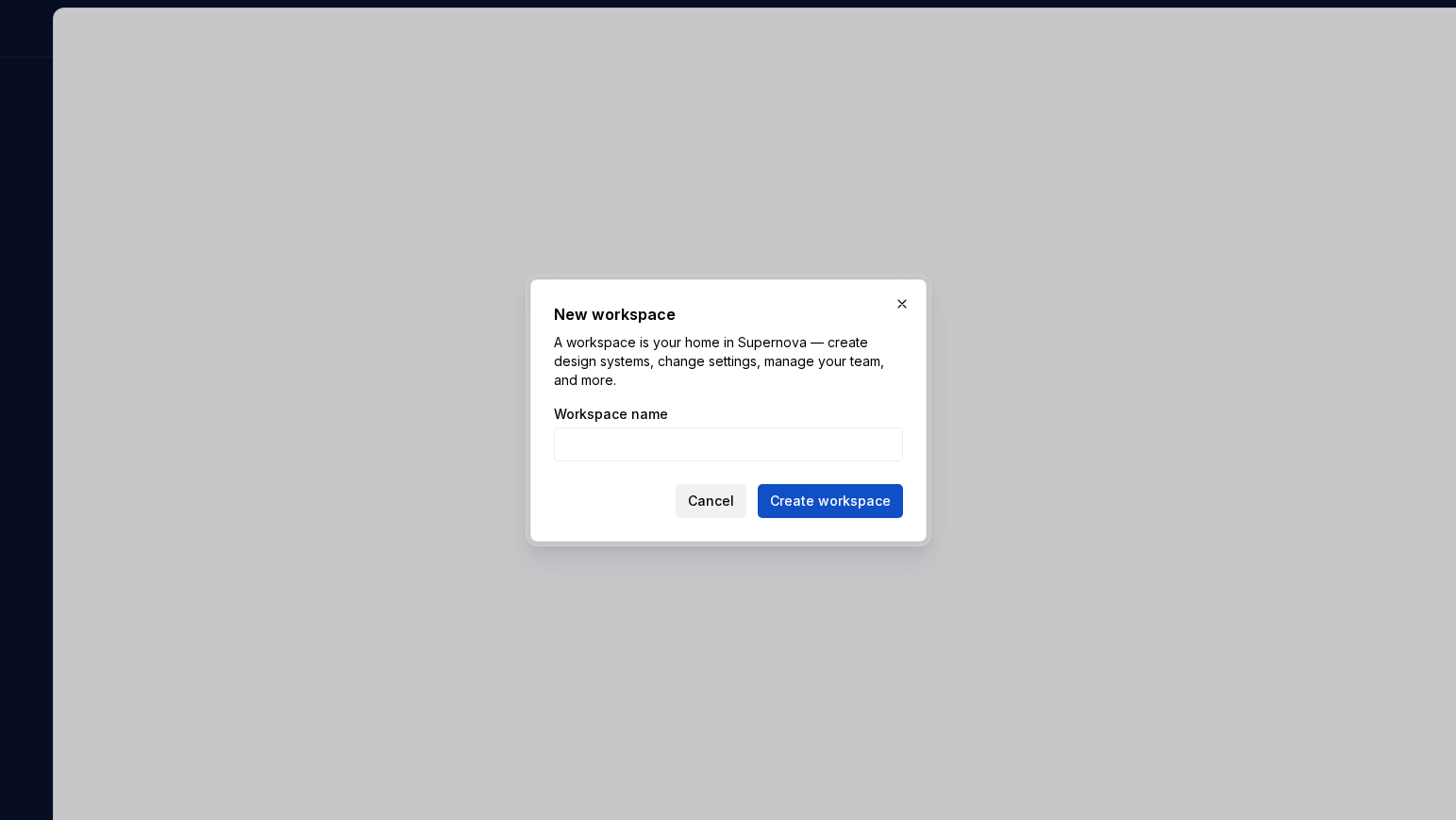
click at [707, 504] on span "Cancel" at bounding box center [710, 501] width 46 height 19
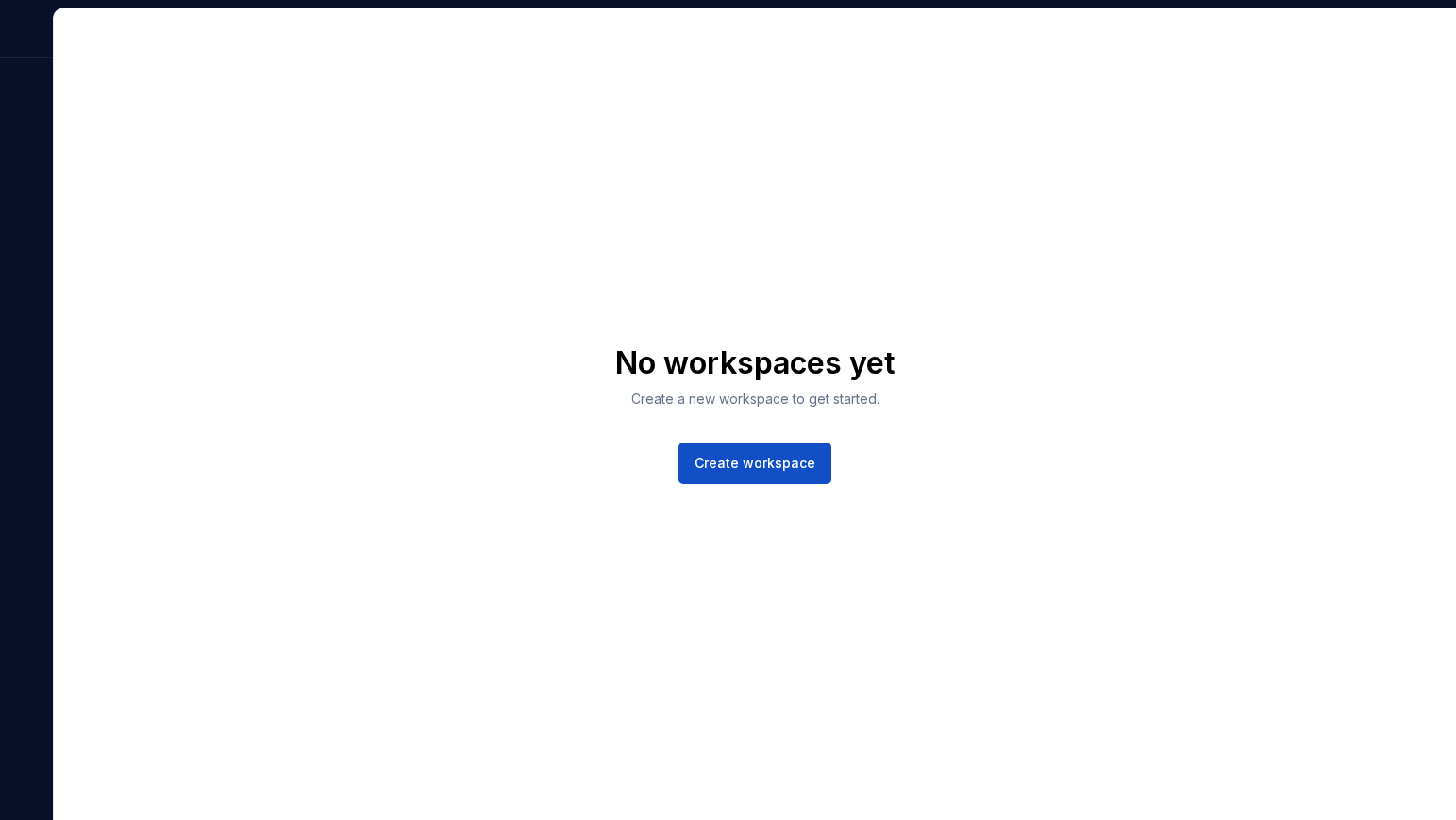
click at [36, 60] on div at bounding box center [26, 413] width 53 height 812
drag, startPoint x: 32, startPoint y: 20, endPoint x: 3, endPoint y: 800, distance: 780.5
click at [5, 800] on div at bounding box center [26, 413] width 53 height 812
click at [740, 454] on span "Create workspace" at bounding box center [754, 462] width 121 height 19
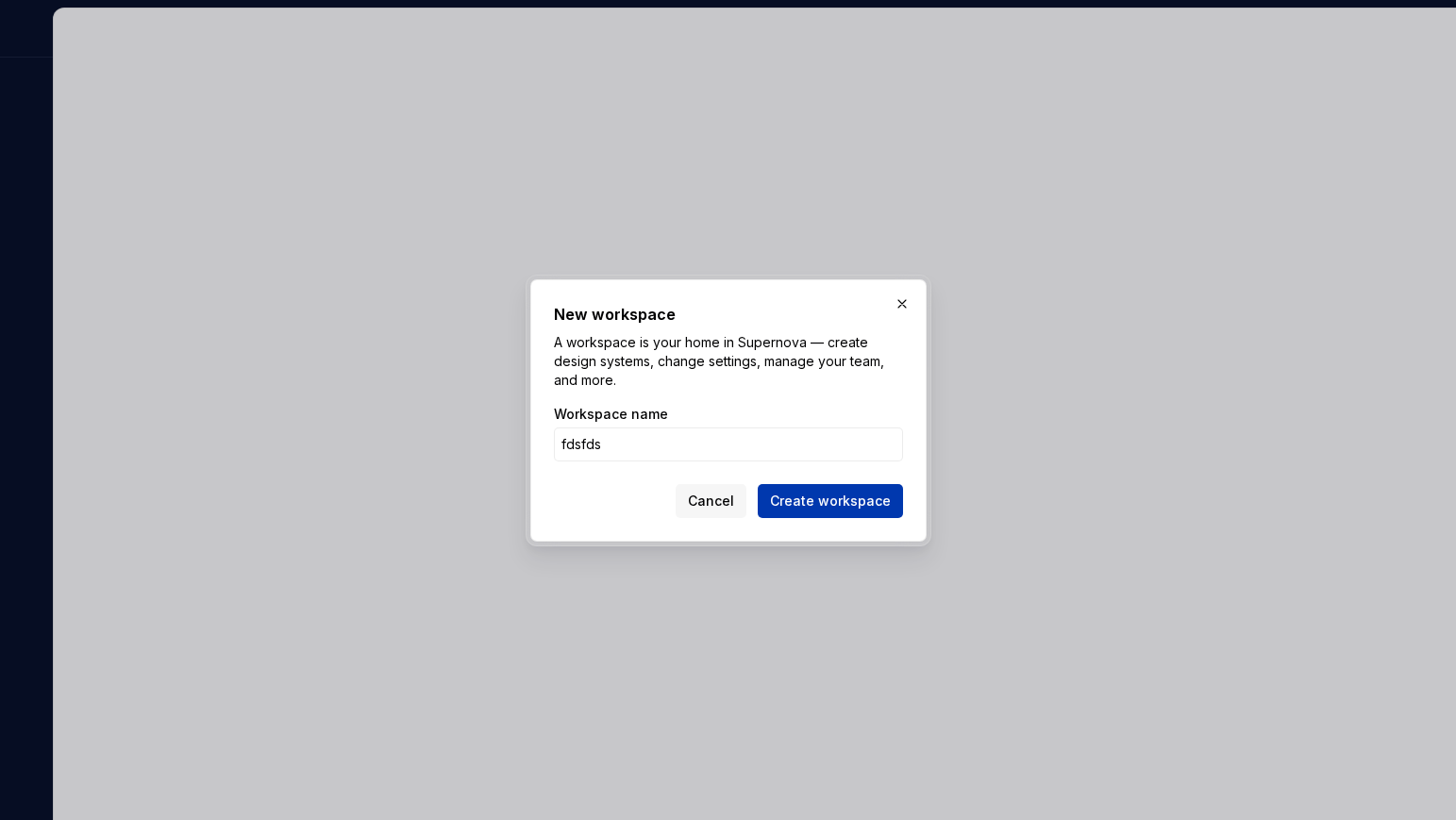
type input "fdsfds"
click at [793, 498] on span "Create workspace" at bounding box center [830, 501] width 121 height 19
